Goal: Task Accomplishment & Management: Use online tool/utility

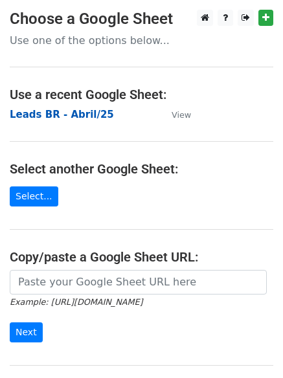
click at [85, 113] on strong "Leads BR - Abril/25" at bounding box center [62, 115] width 104 height 12
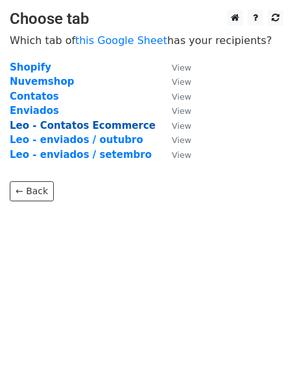
click at [93, 126] on strong "Leo - Contatos Ecommerce" at bounding box center [83, 126] width 146 height 12
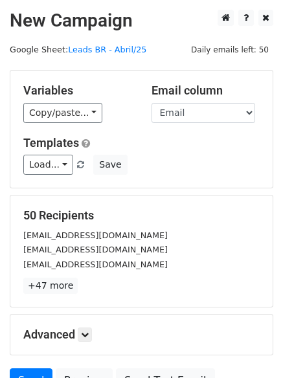
scroll to position [125, 0]
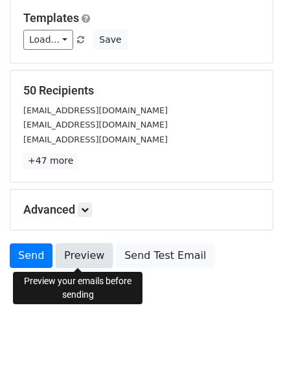
click at [75, 258] on link "Preview" at bounding box center [84, 255] width 57 height 25
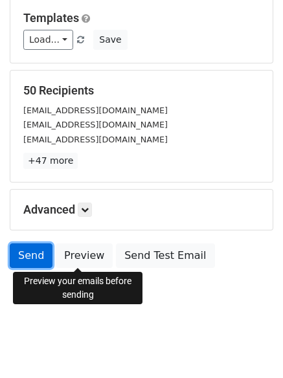
click at [25, 252] on link "Send" at bounding box center [31, 255] width 43 height 25
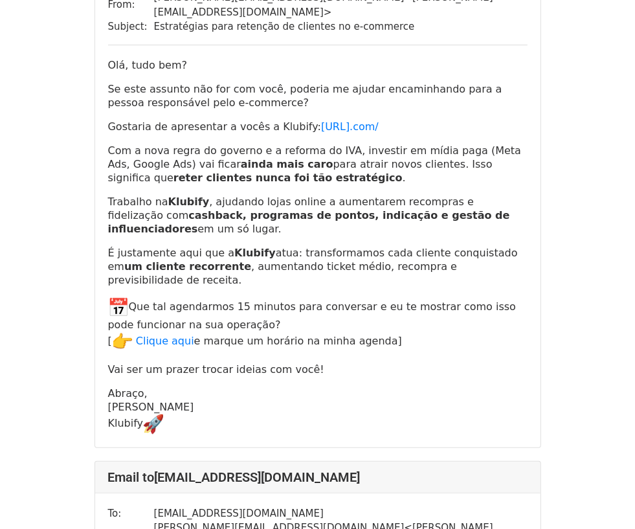
scroll to position [324, 0]
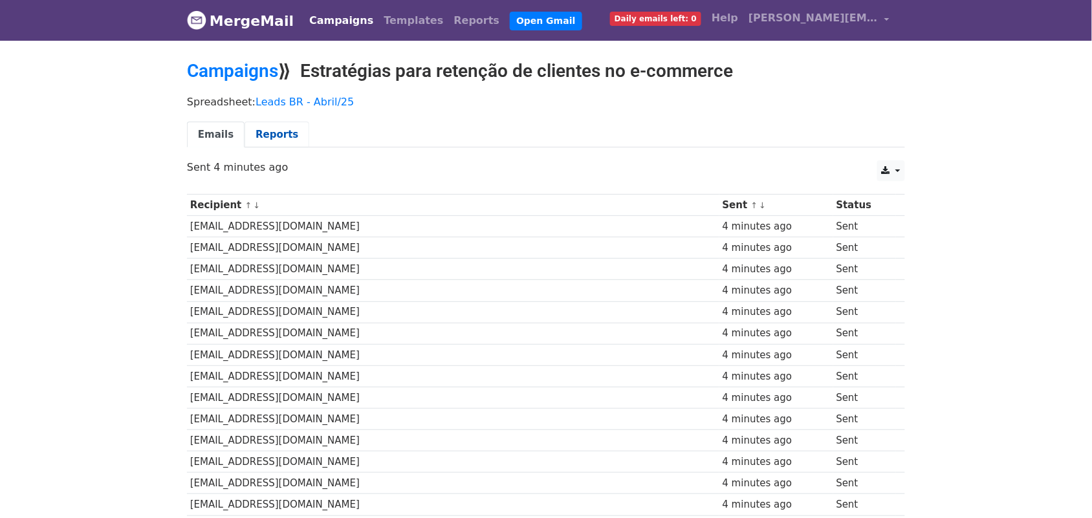
click at [277, 133] on link "Reports" at bounding box center [277, 135] width 65 height 27
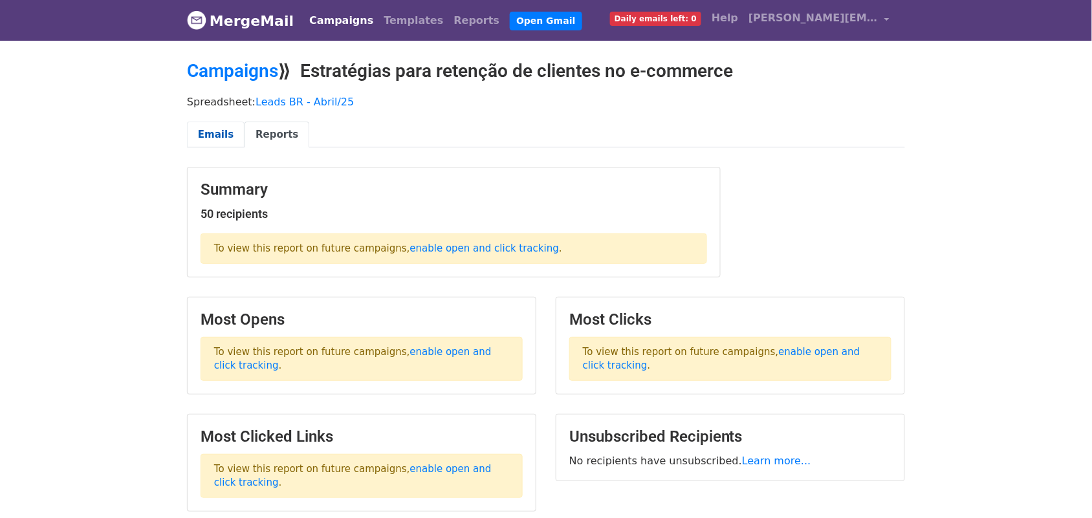
click at [211, 133] on link "Emails" at bounding box center [216, 135] width 58 height 27
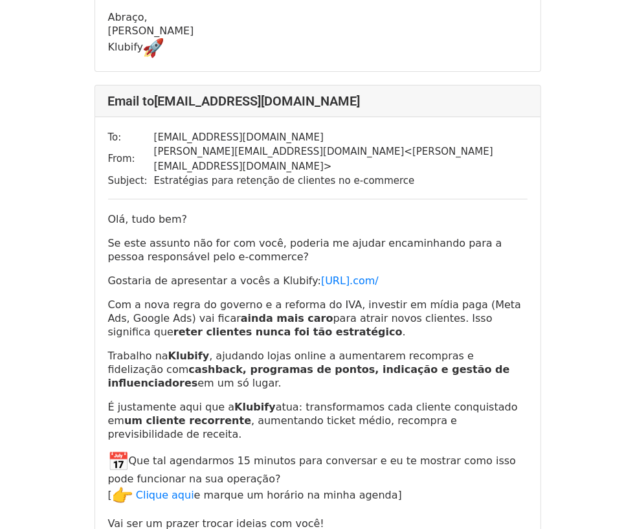
scroll to position [22134, 0]
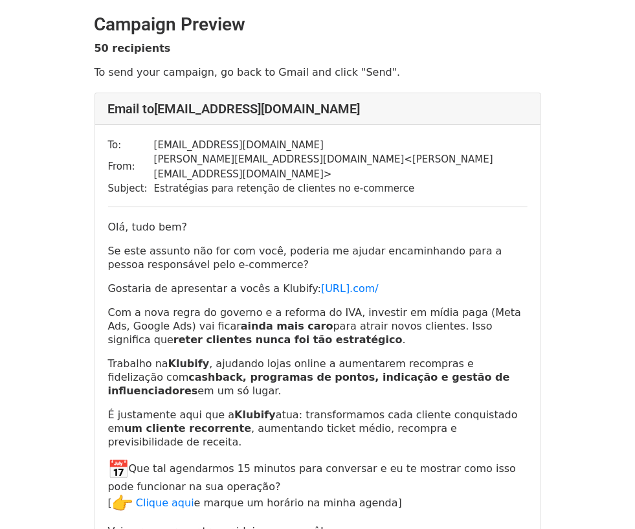
scroll to position [22030, 0]
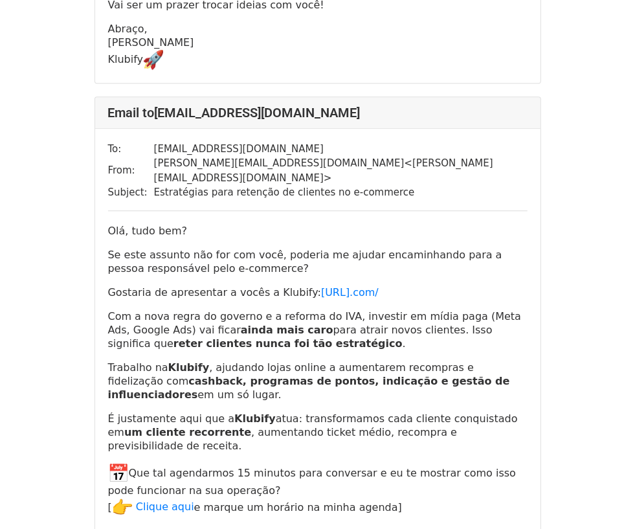
scroll to position [22192, 0]
